Goal: Task Accomplishment & Management: Complete application form

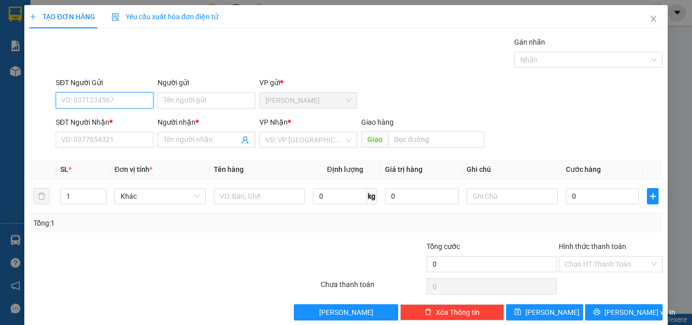
click at [93, 101] on input "SĐT Người Gửi" at bounding box center [105, 100] width 98 height 16
click at [108, 96] on input "SĐT Người Gửi" at bounding box center [105, 100] width 98 height 16
click at [100, 100] on input "SĐT Người Gửi" at bounding box center [105, 100] width 98 height 16
type input "0917019533"
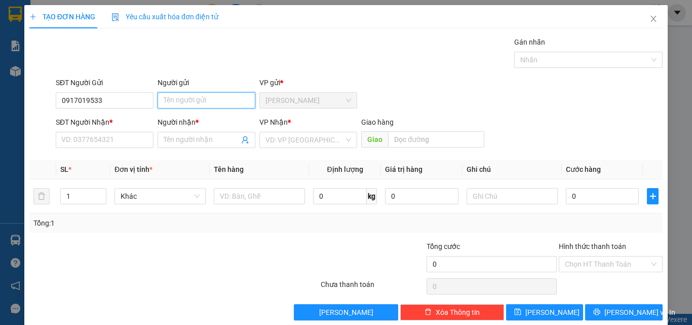
click at [175, 104] on input "Người gửi" at bounding box center [206, 100] width 98 height 16
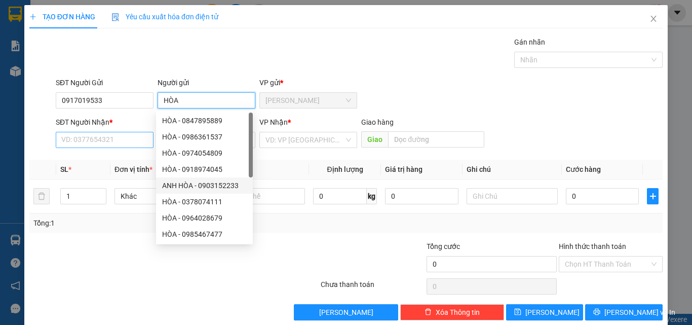
type input "HÒA"
click at [95, 145] on input "SĐT Người Nhận *" at bounding box center [105, 140] width 98 height 16
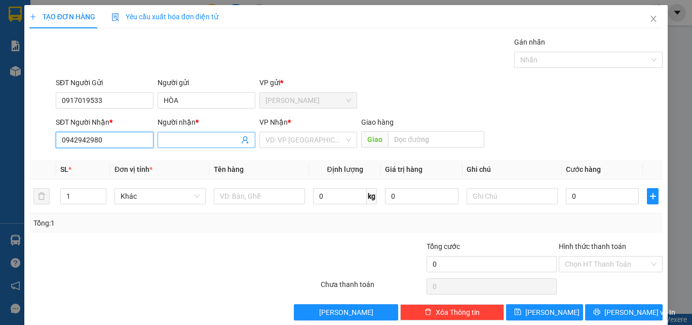
type input "0942942980"
click at [182, 142] on input "Người nhận *" at bounding box center [201, 139] width 75 height 11
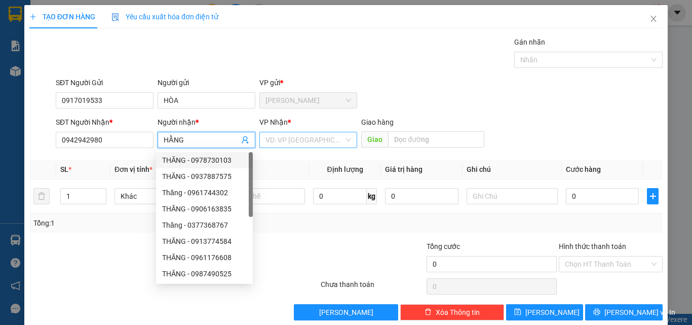
type input "HẰNG"
click at [286, 141] on input "search" at bounding box center [304, 139] width 78 height 15
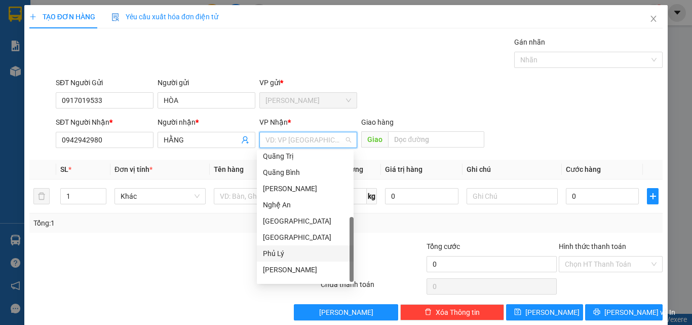
scroll to position [113, 0]
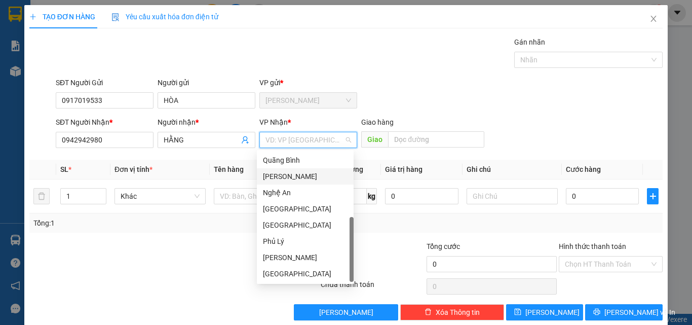
click at [283, 173] on div "[PERSON_NAME]" at bounding box center [305, 176] width 85 height 11
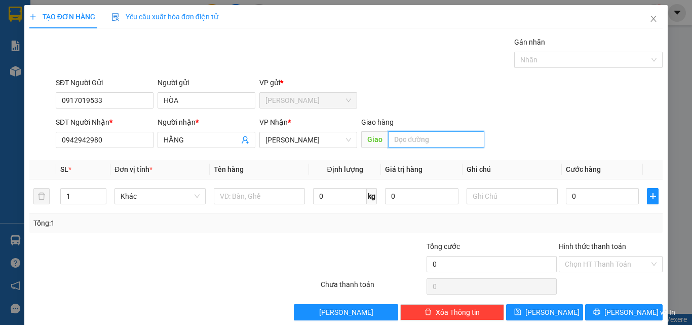
click at [408, 140] on input "text" at bounding box center [436, 139] width 96 height 16
type input "D"
type input "[PERSON_NAME]"
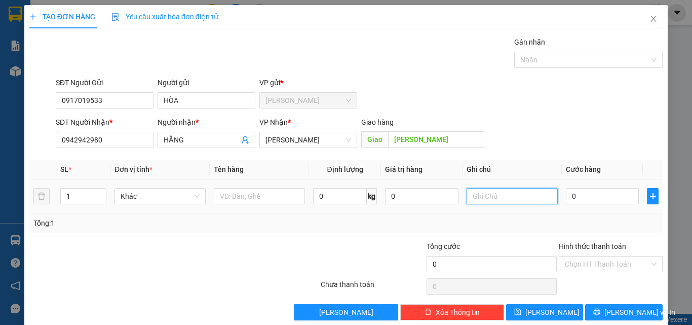
click at [500, 192] on input "text" at bounding box center [511, 196] width 91 height 16
type input "GỌI TRƯỚC 1 TIẾNG"
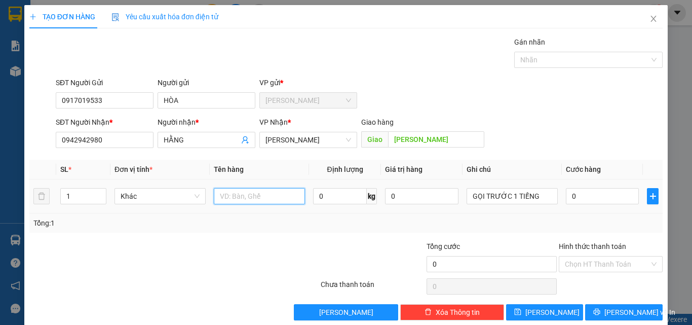
click at [234, 192] on input "text" at bounding box center [259, 196] width 91 height 16
type input "1 GIỎ LAPTOP"
click at [585, 197] on input "0" at bounding box center [602, 196] width 73 height 16
type input "2"
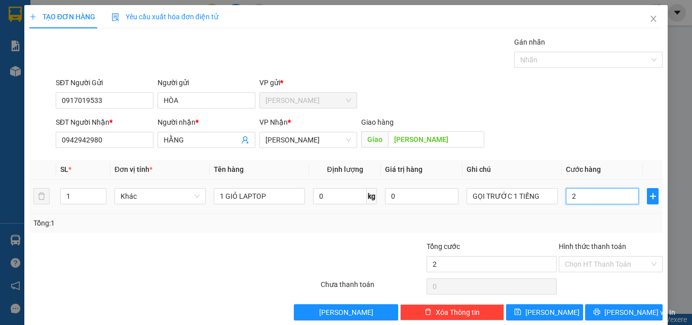
type input "2"
type input "20"
type input "200"
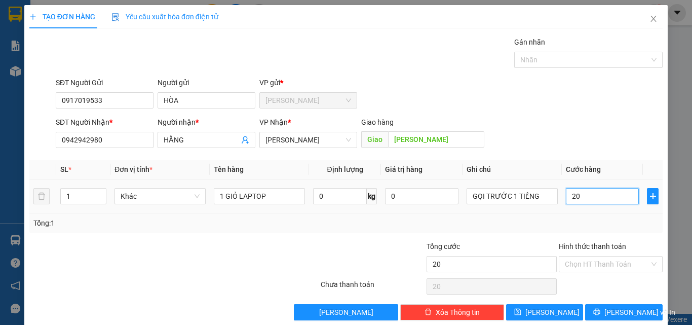
type input "200"
type input "2.000"
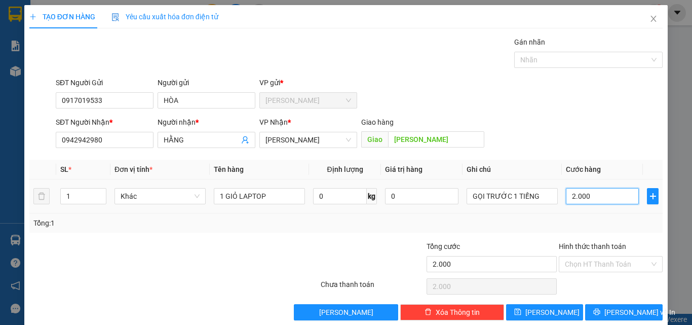
type input "20.000"
type input "200.000"
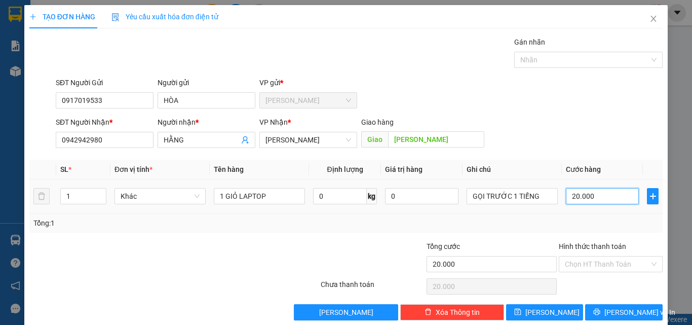
type input "200.000"
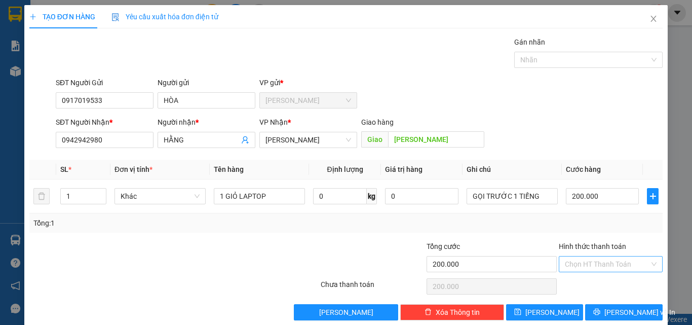
click at [594, 257] on input "Hình thức thanh toán" at bounding box center [607, 263] width 85 height 15
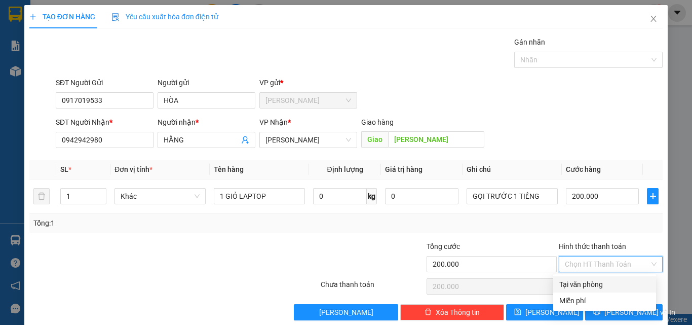
click at [594, 287] on div "Tại văn phòng" at bounding box center [604, 283] width 91 height 11
type input "0"
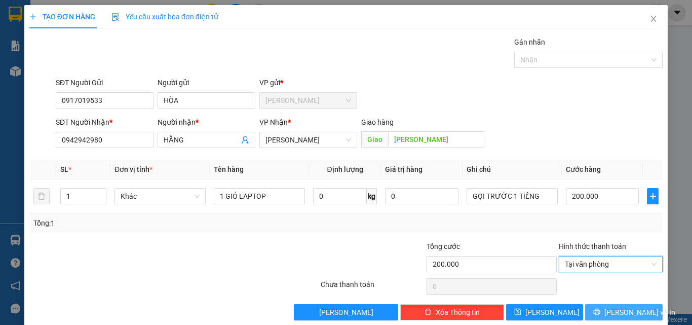
click at [601, 306] on button "[PERSON_NAME] và In" at bounding box center [623, 312] width 77 height 16
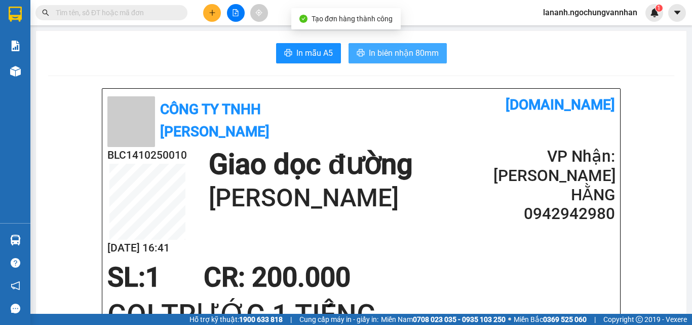
click at [381, 47] on span "In biên nhận 80mm" at bounding box center [404, 53] width 70 height 13
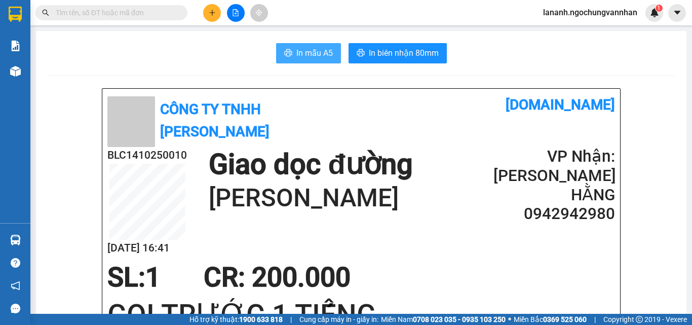
click at [286, 50] on icon "printer" at bounding box center [288, 52] width 8 height 7
